Goal: Find specific fact: Find specific fact

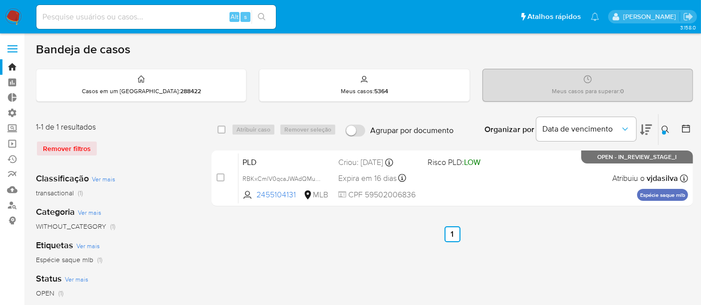
click at [114, 21] on input at bounding box center [156, 16] width 240 height 13
paste input "2383088190"
type input "2383088190"
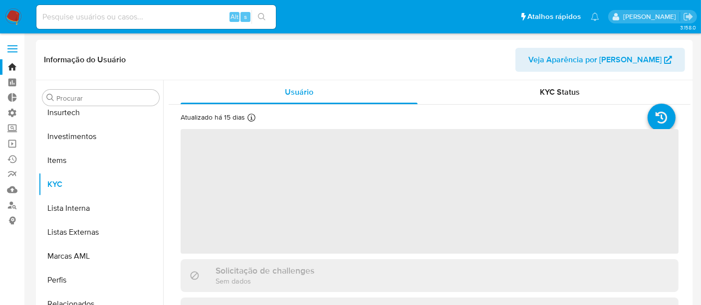
scroll to position [469, 0]
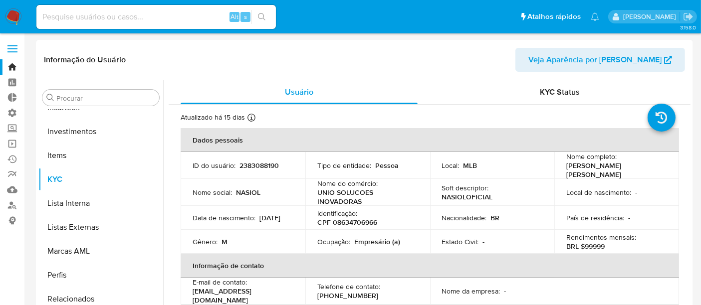
select select "10"
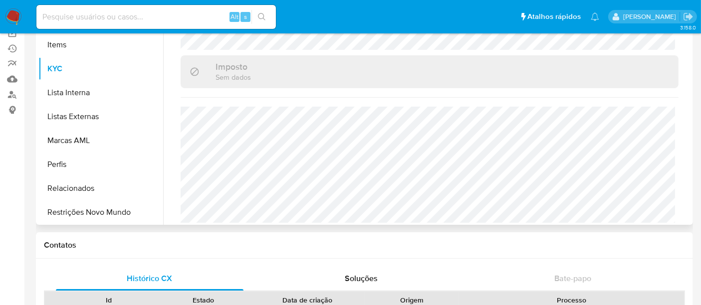
scroll to position [355, 0]
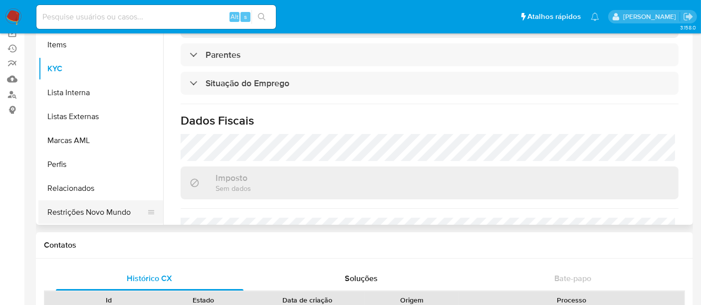
click at [118, 206] on button "Restrições Novo Mundo" at bounding box center [96, 213] width 117 height 24
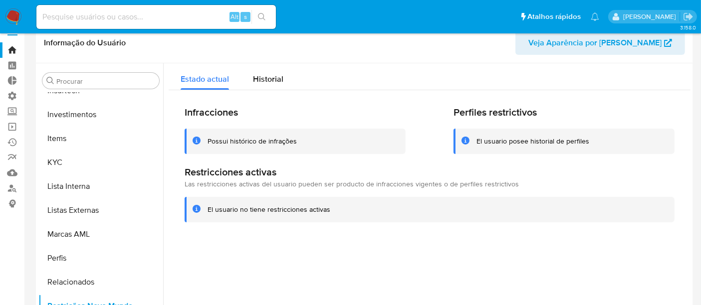
scroll to position [0, 0]
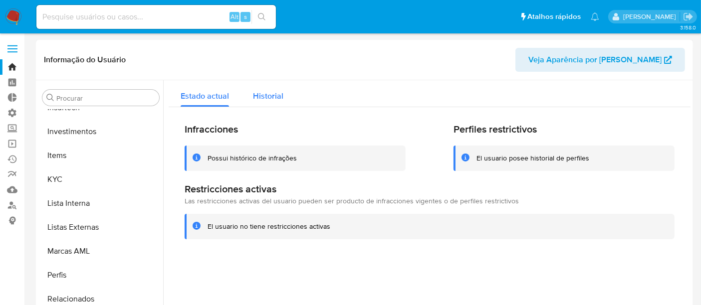
click at [263, 96] on span "Historial" at bounding box center [268, 95] width 30 height 11
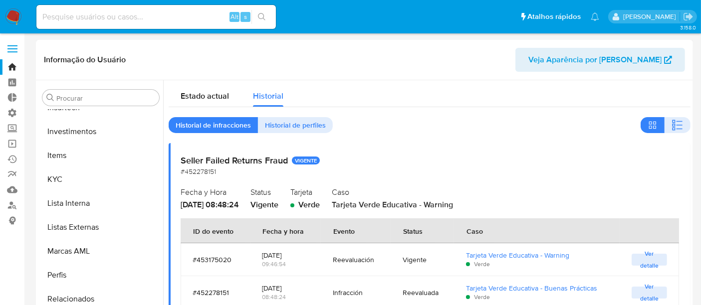
scroll to position [55, 0]
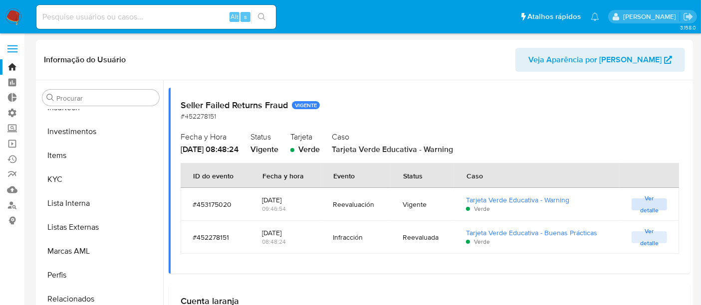
click at [641, 206] on span "Ver detalle" at bounding box center [649, 205] width 25 height 10
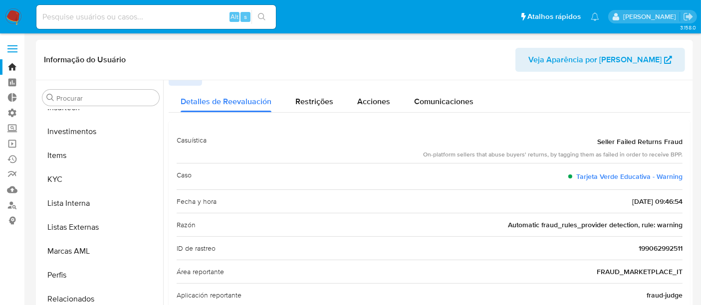
scroll to position [0, 0]
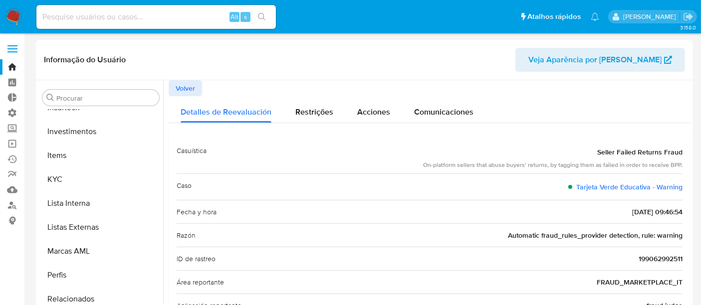
click at [184, 89] on span "Volver" at bounding box center [185, 88] width 19 height 14
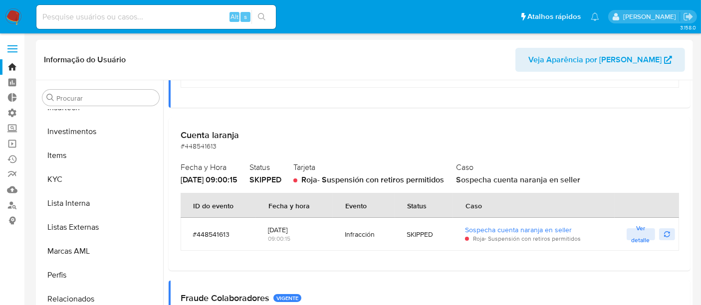
scroll to position [277, 0]
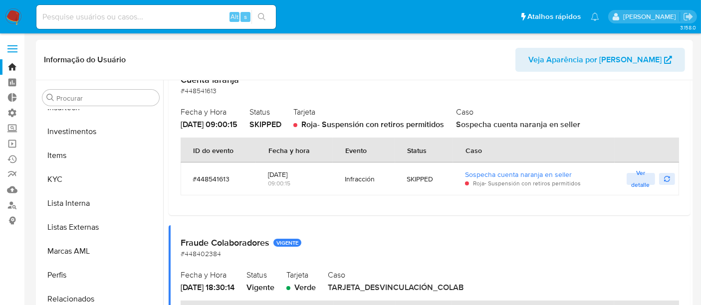
click at [637, 182] on span "Ver detalle" at bounding box center [641, 179] width 18 height 10
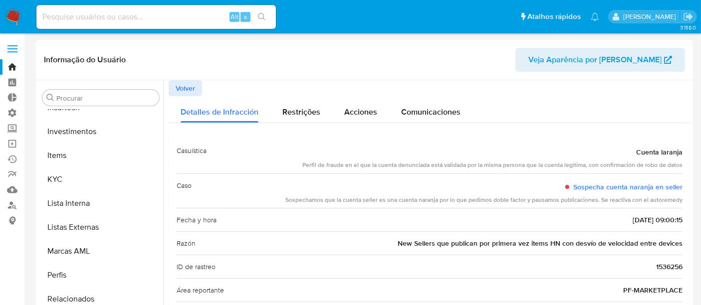
scroll to position [0, 0]
click at [196, 90] on button "Volver" at bounding box center [185, 88] width 33 height 16
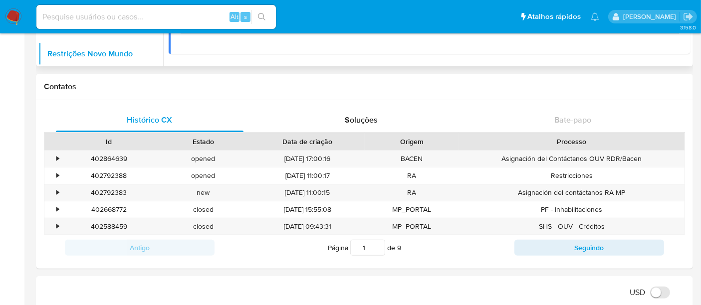
scroll to position [277, 0]
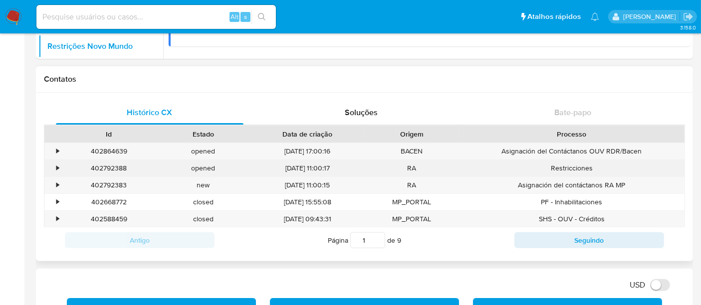
click at [58, 167] on div "•" at bounding box center [57, 168] width 2 height 9
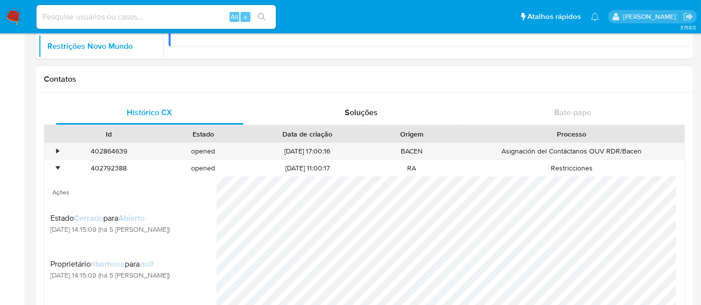
scroll to position [0, 0]
click at [60, 149] on div "•" at bounding box center [52, 151] width 17 height 16
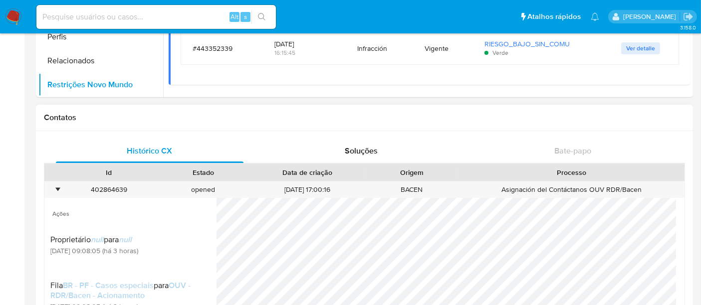
scroll to position [222, 0]
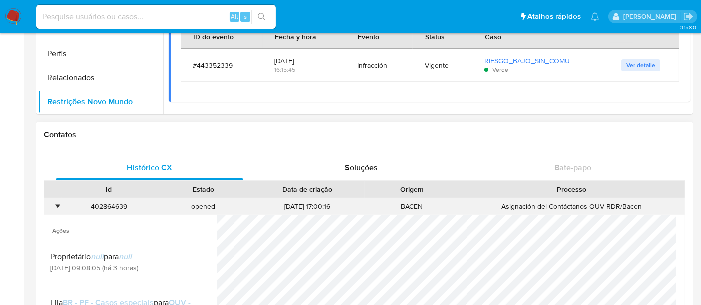
click at [53, 204] on div "•" at bounding box center [52, 207] width 17 height 16
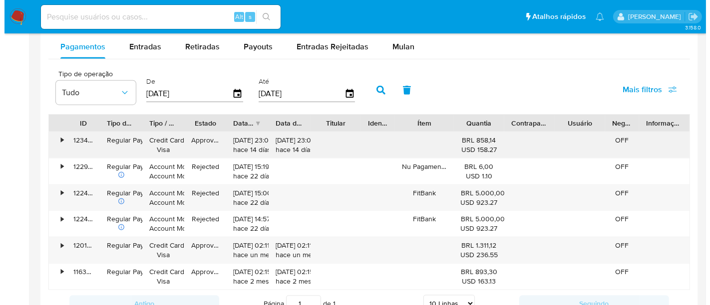
scroll to position [1109, 0]
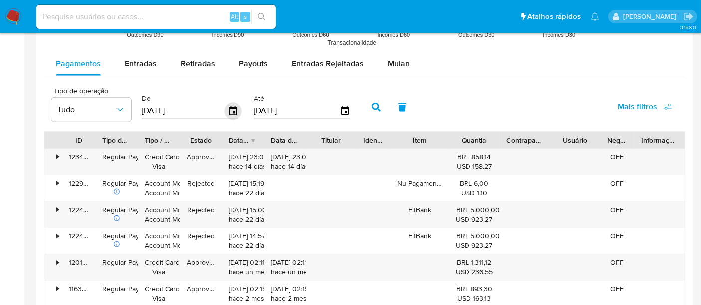
click at [229, 108] on icon "button" at bounding box center [233, 110] width 17 height 17
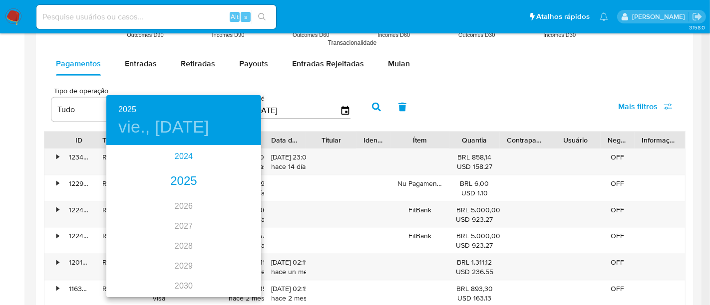
click at [181, 153] on div "2024" at bounding box center [183, 157] width 155 height 20
click at [131, 111] on h6 "2024" at bounding box center [127, 110] width 18 height 14
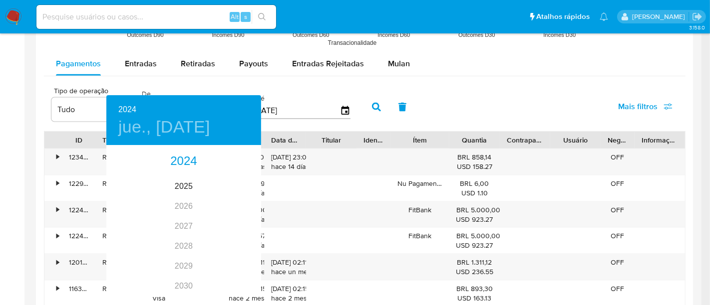
click at [120, 102] on div "2024 jue., [DATE]" at bounding box center [183, 120] width 155 height 50
click at [120, 109] on h6 "2024" at bounding box center [127, 110] width 18 height 14
click at [178, 158] on div "2024" at bounding box center [183, 162] width 155 height 20
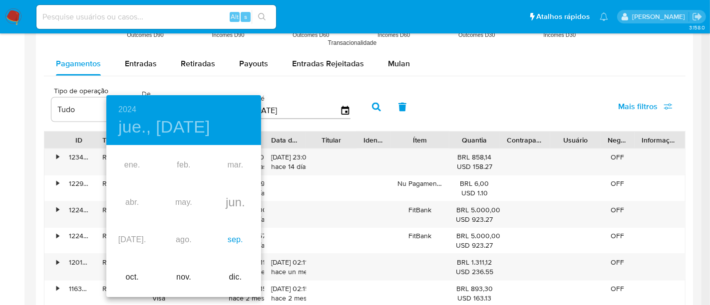
click at [233, 238] on div "sep." at bounding box center [235, 240] width 51 height 37
type input "[DATE]"
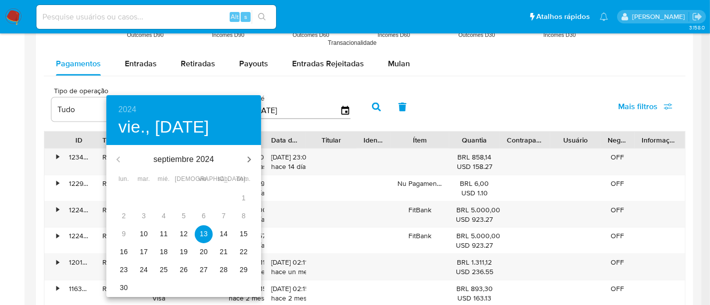
click at [203, 235] on p "13" at bounding box center [204, 234] width 8 height 10
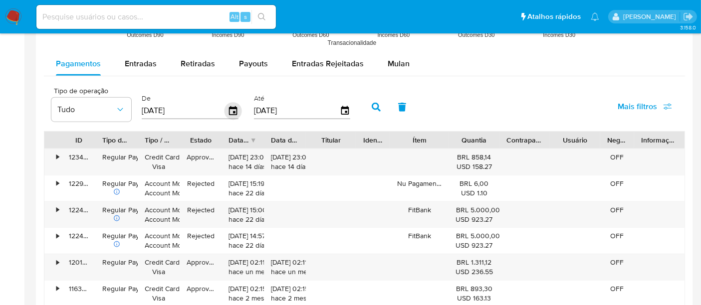
click at [231, 107] on icon "button" at bounding box center [233, 110] width 8 height 9
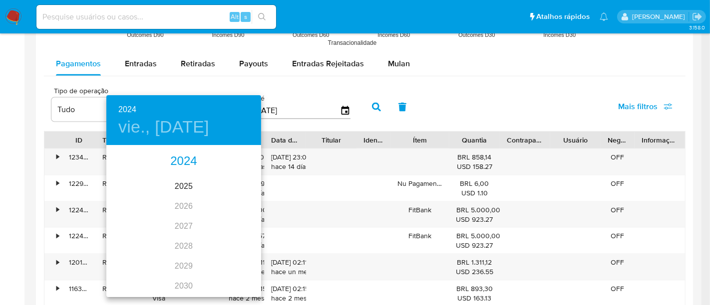
click at [184, 169] on div "2024" at bounding box center [183, 162] width 155 height 20
click at [234, 244] on div "sep." at bounding box center [235, 240] width 51 height 37
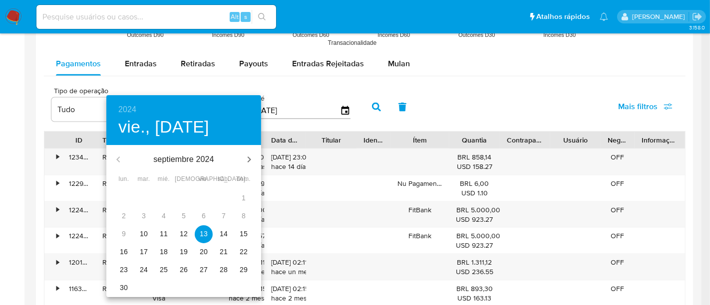
click at [207, 237] on p "13" at bounding box center [204, 234] width 8 height 10
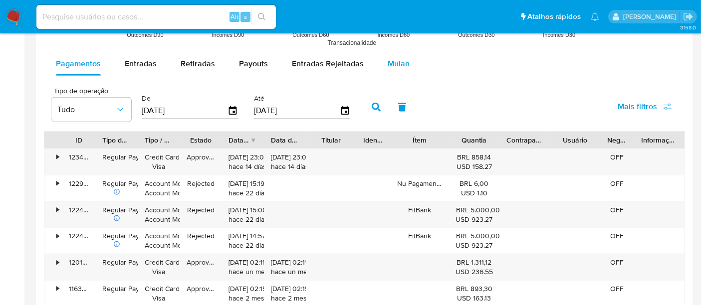
click at [403, 60] on span "Mulan" at bounding box center [399, 63] width 22 height 11
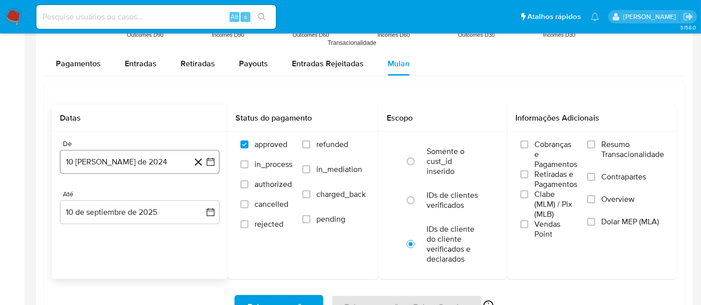
click at [207, 159] on icon "button" at bounding box center [211, 162] width 10 height 10
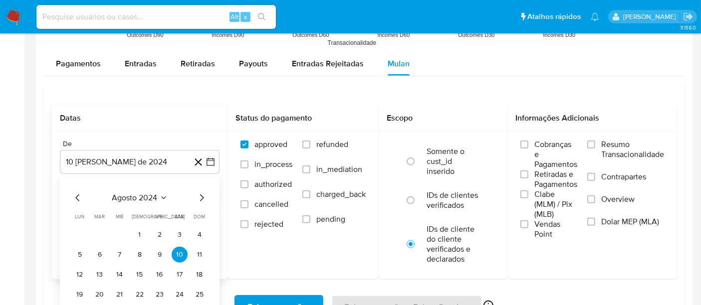
click at [163, 197] on icon "Seleccionar mes y año" at bounding box center [163, 198] width 4 height 2
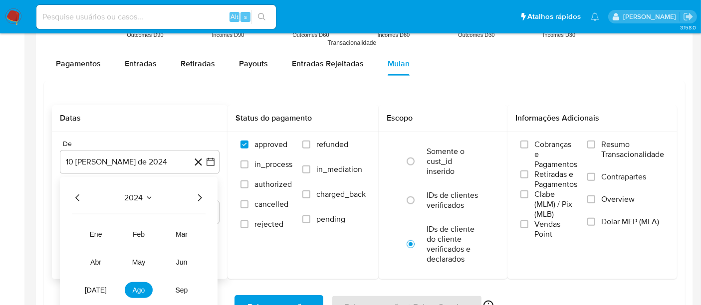
click at [77, 197] on icon "Año anterior" at bounding box center [77, 198] width 4 height 7
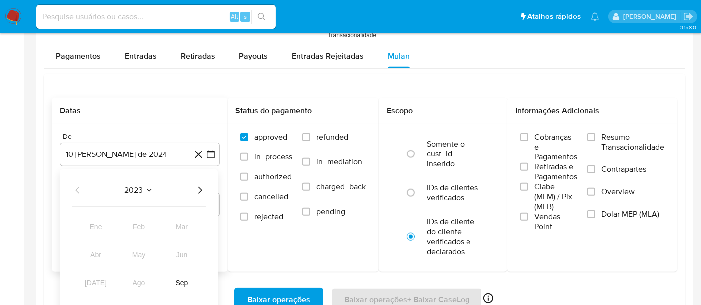
scroll to position [1220, 0]
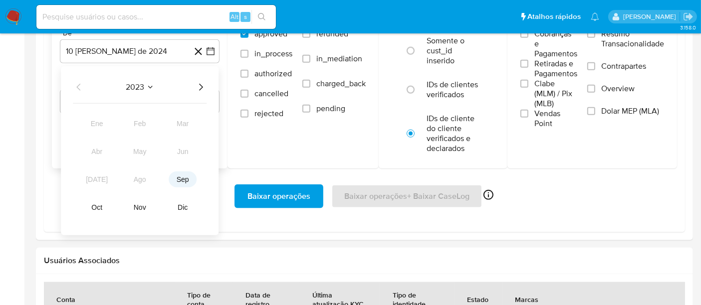
click at [185, 178] on span "sep" at bounding box center [183, 180] width 12 height 8
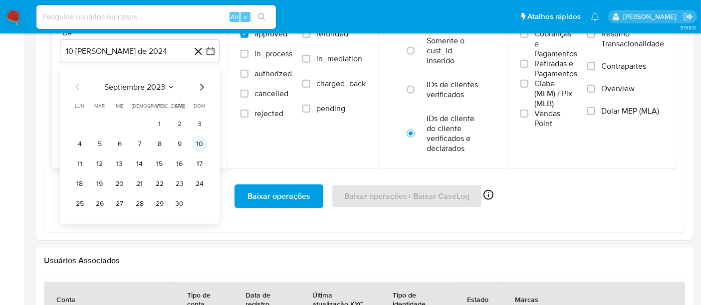
click at [202, 142] on button "10" at bounding box center [200, 144] width 16 height 16
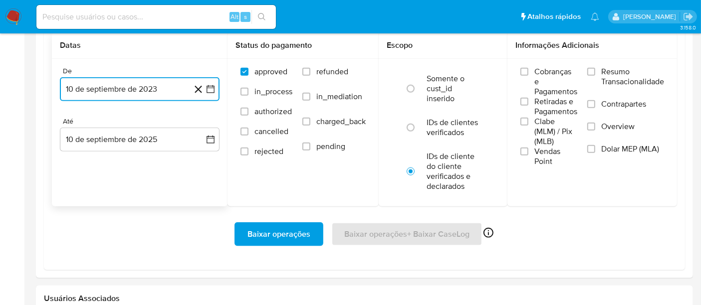
scroll to position [1164, 0]
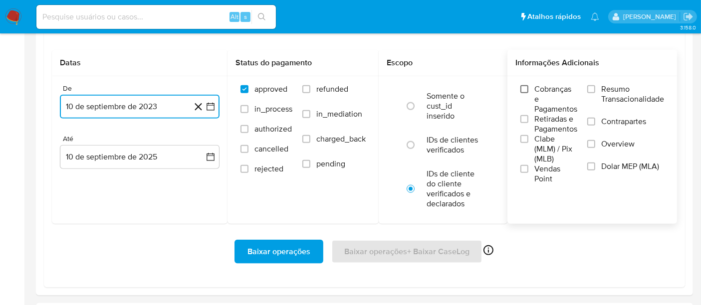
click at [525, 88] on input "Cobranças e Pagamentos" at bounding box center [525, 89] width 8 height 8
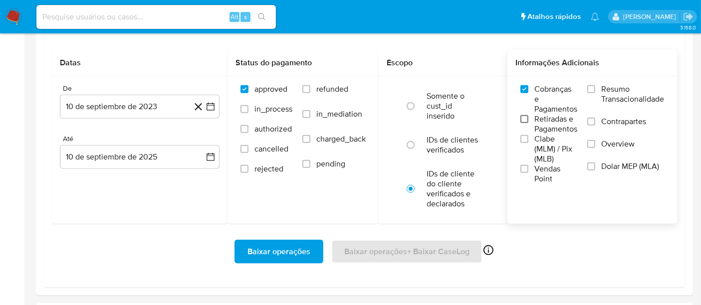
click at [525, 118] on input "Retiradas e Pagamentos" at bounding box center [525, 119] width 8 height 8
click at [525, 143] on input "Clabe (MLM) / Pix (MLB)" at bounding box center [525, 139] width 8 height 8
click at [523, 167] on input "Vendas Point" at bounding box center [525, 169] width 8 height 8
click at [591, 86] on input "Resumo Transacionalidade" at bounding box center [591, 89] width 8 height 8
click at [591, 122] on input "Contrapartes" at bounding box center [591, 122] width 8 height 8
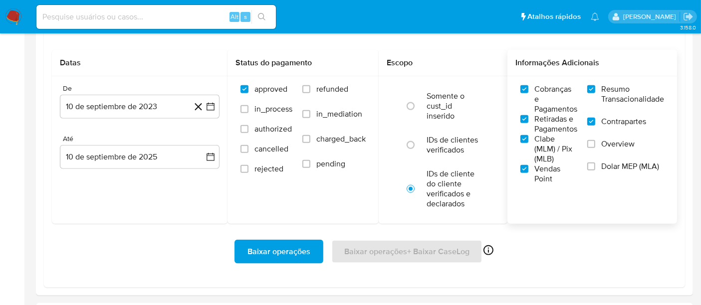
click at [594, 139] on label "Overview" at bounding box center [625, 150] width 77 height 22
click at [594, 140] on input "Overview" at bounding box center [591, 144] width 8 height 8
click at [281, 249] on span "Baixar operações" at bounding box center [279, 252] width 63 height 22
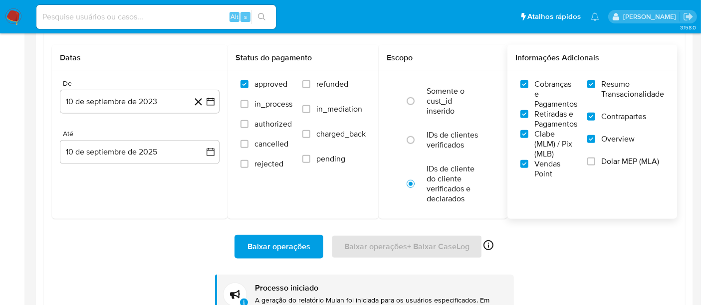
scroll to position [942, 0]
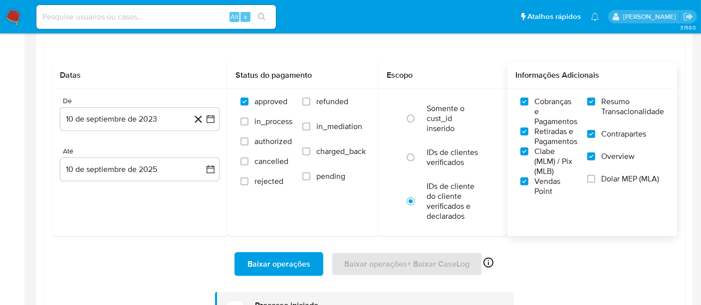
click at [278, 269] on span "Baixar operações" at bounding box center [279, 265] width 63 height 22
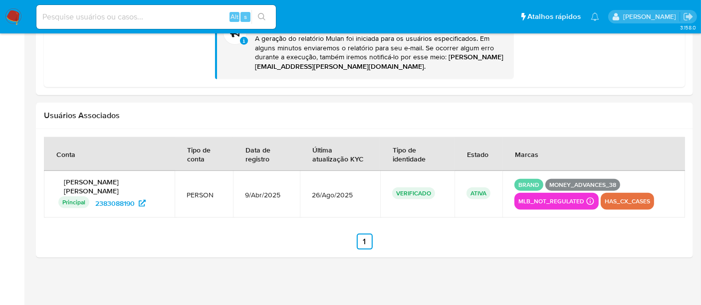
scroll to position [1222, 0]
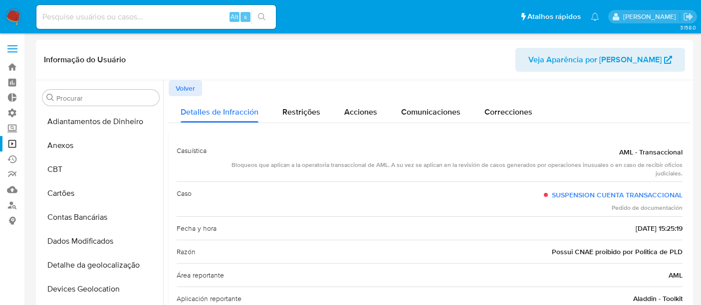
select select "10"
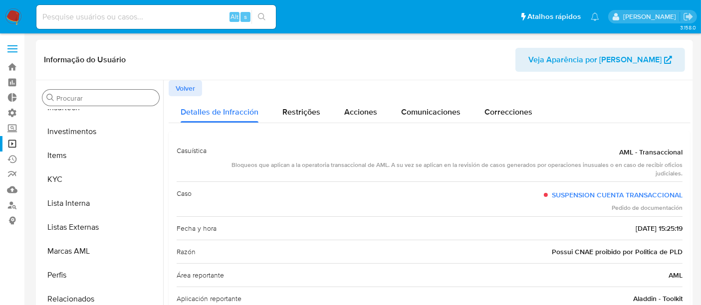
scroll to position [358, 0]
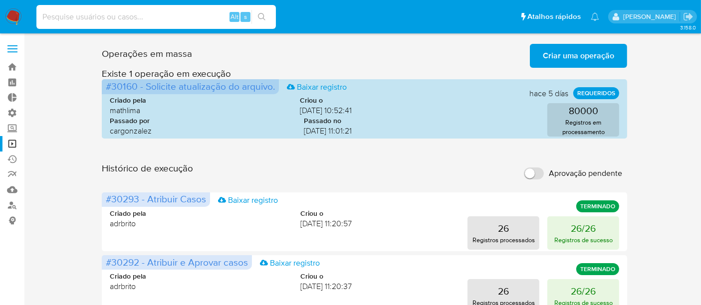
click at [72, 10] on input at bounding box center [156, 16] width 240 height 13
paste input "4Ks7HiUysMQnjZXon5meCh15"
type input "4Ks7HiUysMQnjZXon5meCh15"
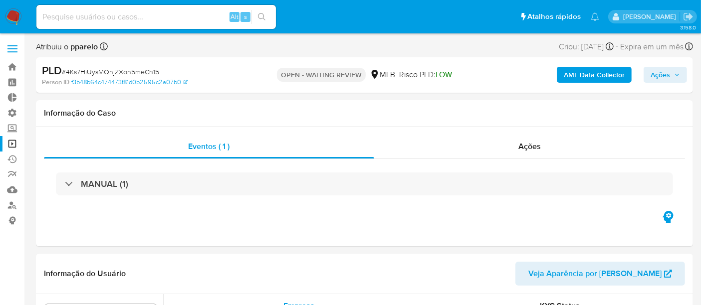
scroll to position [469, 0]
select select "10"
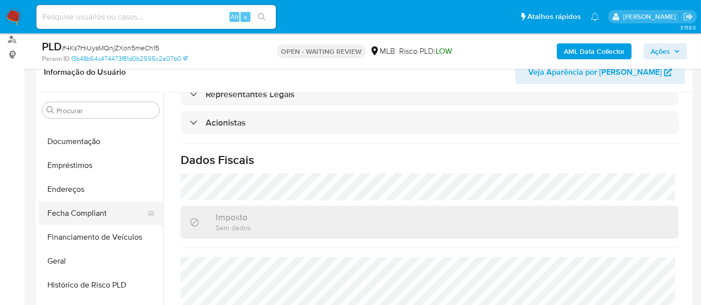
scroll to position [192, 0]
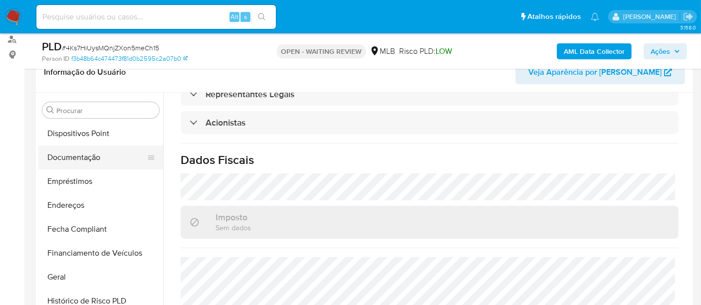
click at [74, 157] on button "Documentação" at bounding box center [96, 158] width 117 height 24
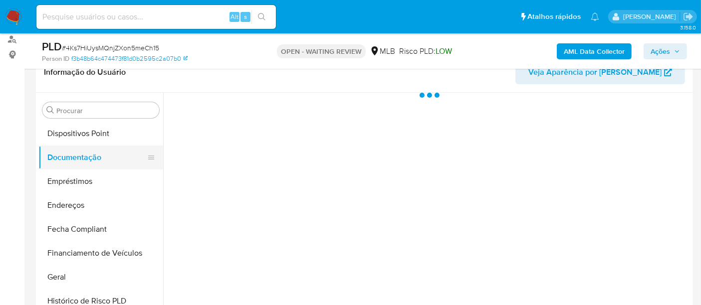
scroll to position [0, 0]
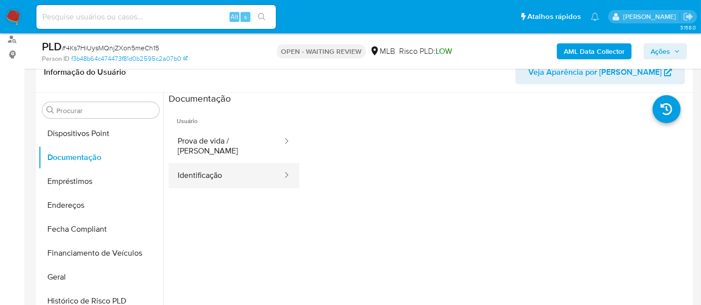
click at [221, 167] on button "Identificação" at bounding box center [226, 175] width 115 height 25
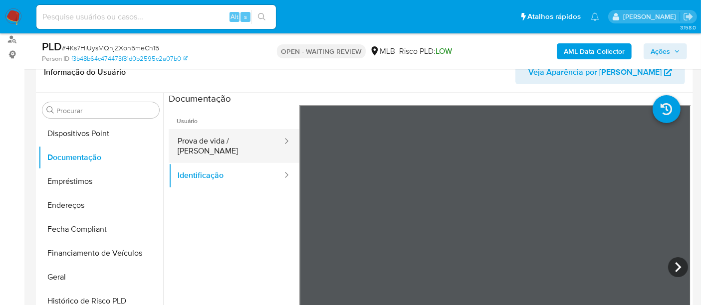
click at [215, 136] on button "Prova de vida / Selfie" at bounding box center [226, 146] width 115 height 34
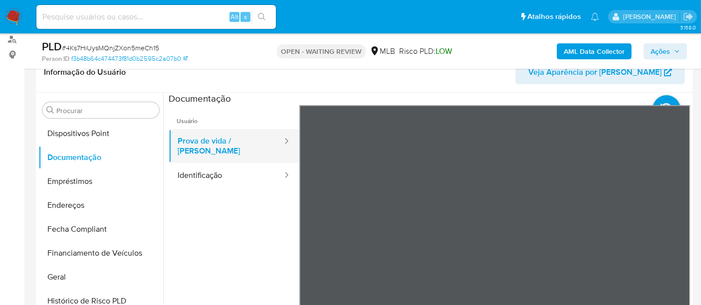
click at [220, 136] on button "Prova de vida / Selfie" at bounding box center [226, 146] width 115 height 34
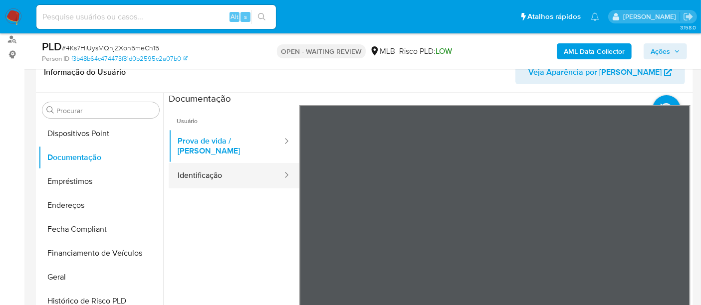
click at [222, 172] on button "Identificação" at bounding box center [226, 175] width 115 height 25
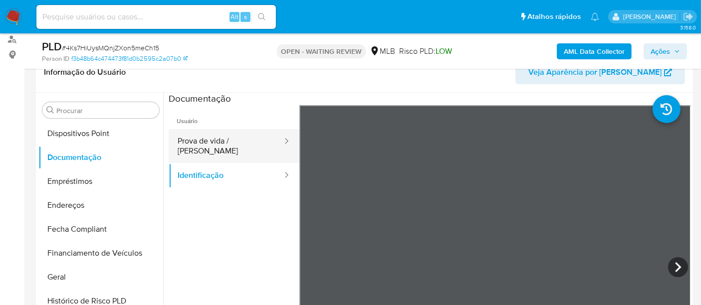
click at [222, 133] on button "Prova de vida / Selfie" at bounding box center [226, 146] width 115 height 34
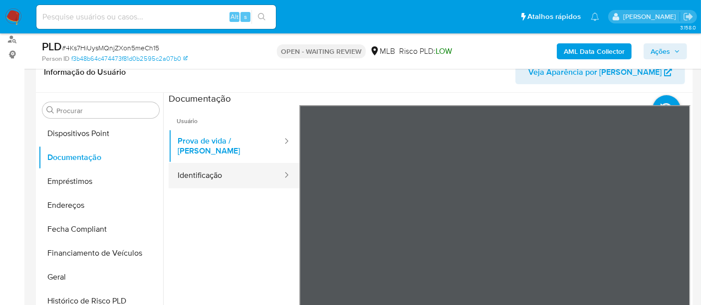
click at [232, 173] on button "Identificação" at bounding box center [226, 175] width 115 height 25
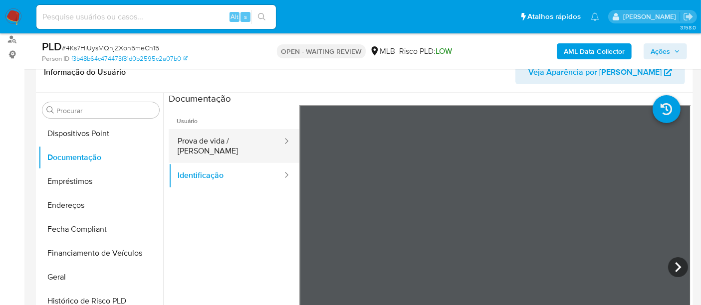
click at [240, 143] on button "Prova de vida / Selfie" at bounding box center [226, 146] width 115 height 34
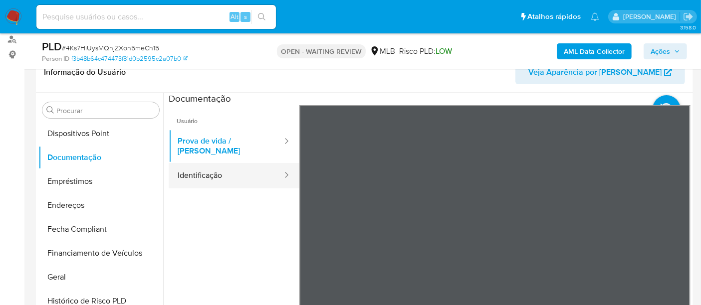
click at [247, 171] on button "Identificação" at bounding box center [226, 175] width 115 height 25
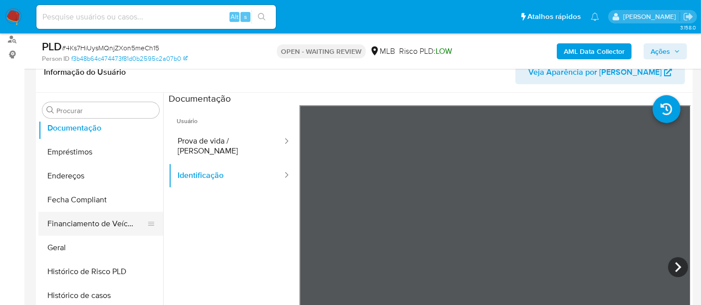
scroll to position [277, 0]
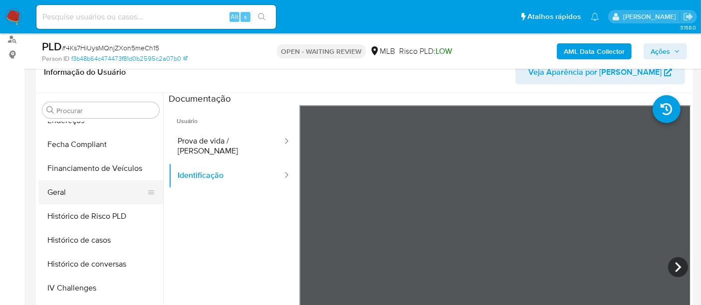
click at [64, 195] on button "Geral" at bounding box center [96, 193] width 117 height 24
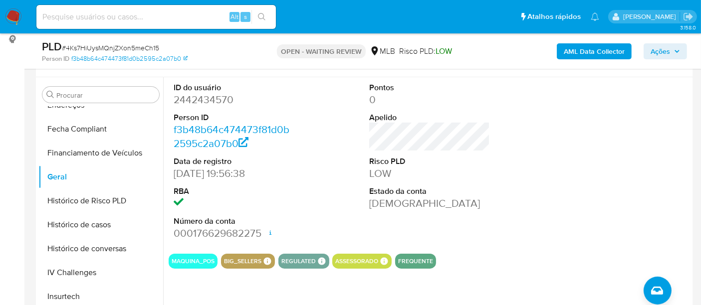
scroll to position [166, 0]
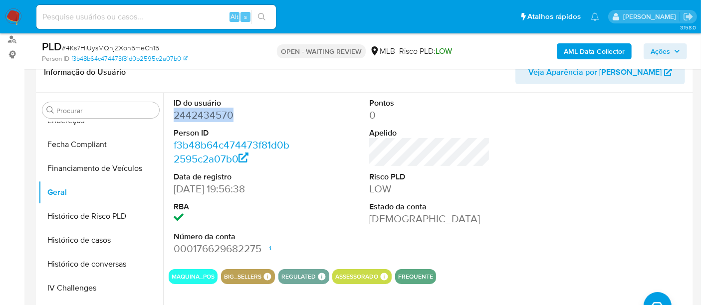
drag, startPoint x: 172, startPoint y: 113, endPoint x: 240, endPoint y: 118, distance: 67.6
click at [240, 118] on div "ID do usuário 2442434570 Person ID f3b48b64c474473f81d0b2595c2a07b0 Data de reg…" at bounding box center [234, 177] width 131 height 169
copy dd "2442434570"
